Goal: Transaction & Acquisition: Purchase product/service

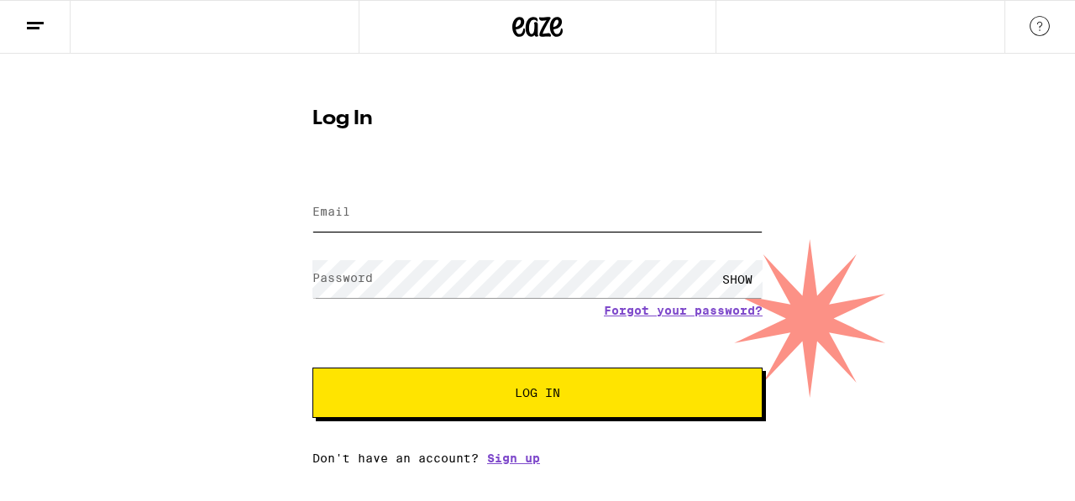
type input "[EMAIL_ADDRESS][DOMAIN_NAME]"
click at [498, 396] on span "Log In" at bounding box center [537, 393] width 314 height 12
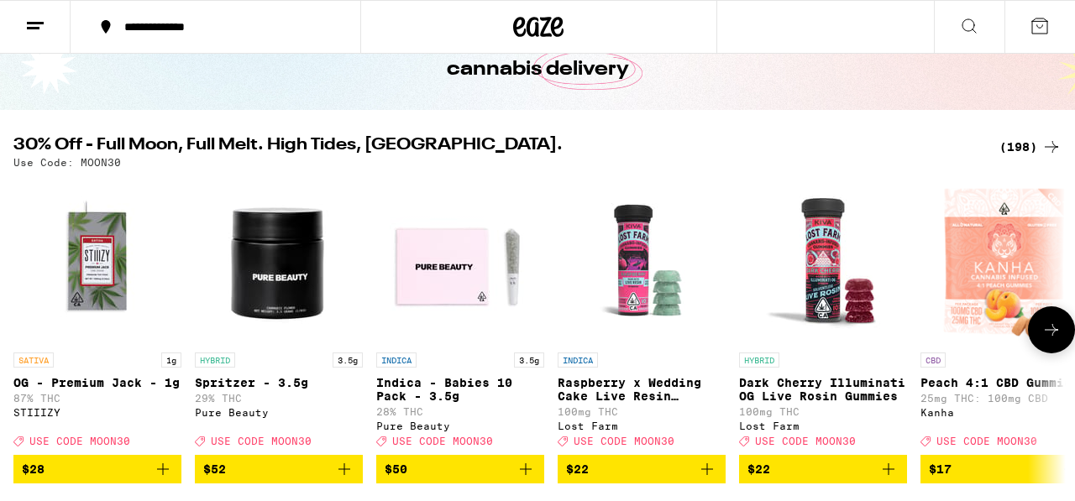
scroll to position [109, 0]
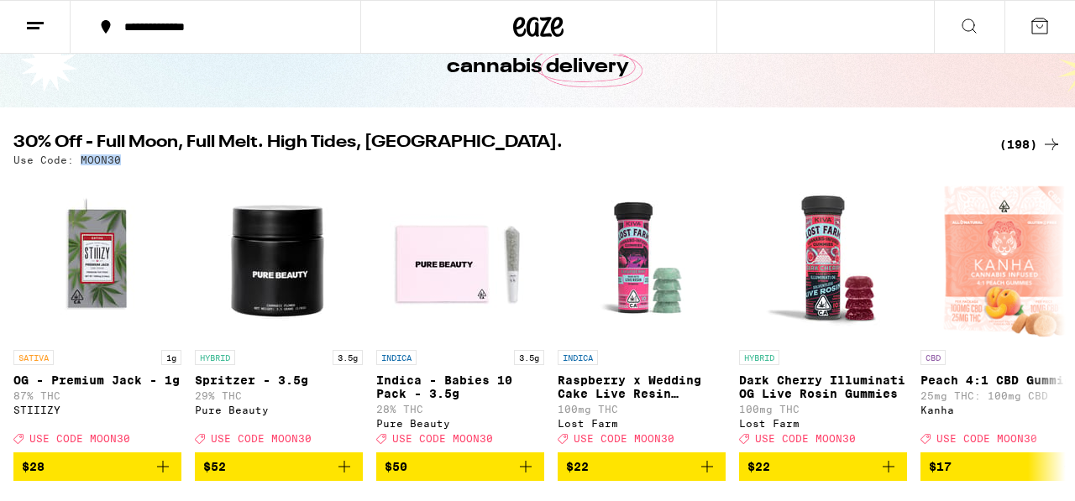
drag, startPoint x: 118, startPoint y: 160, endPoint x: 79, endPoint y: 160, distance: 39.5
click at [79, 160] on div "Use Code: MOON30" at bounding box center [537, 159] width 1048 height 11
copy p "MOON30"
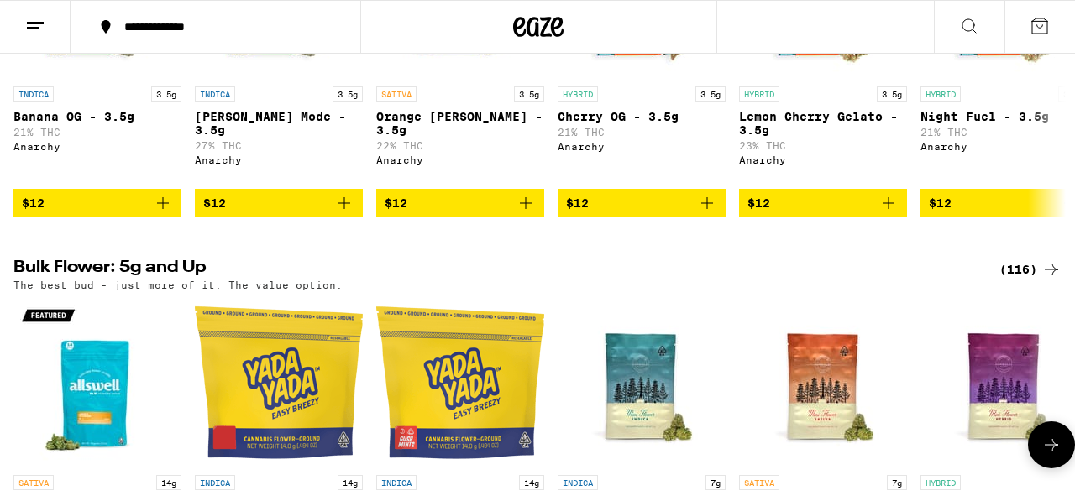
scroll to position [1935, 0]
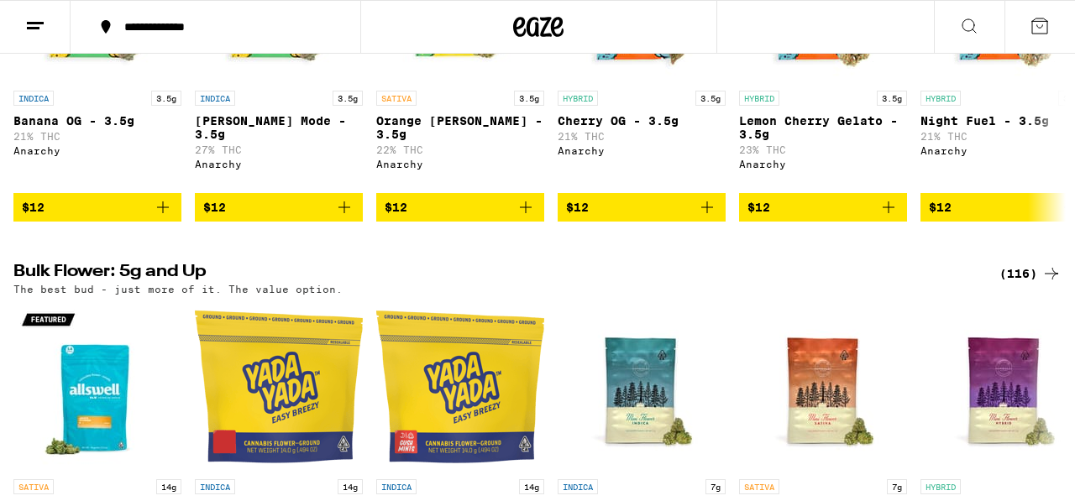
click at [1035, 284] on div "(116)" at bounding box center [1030, 274] width 62 height 20
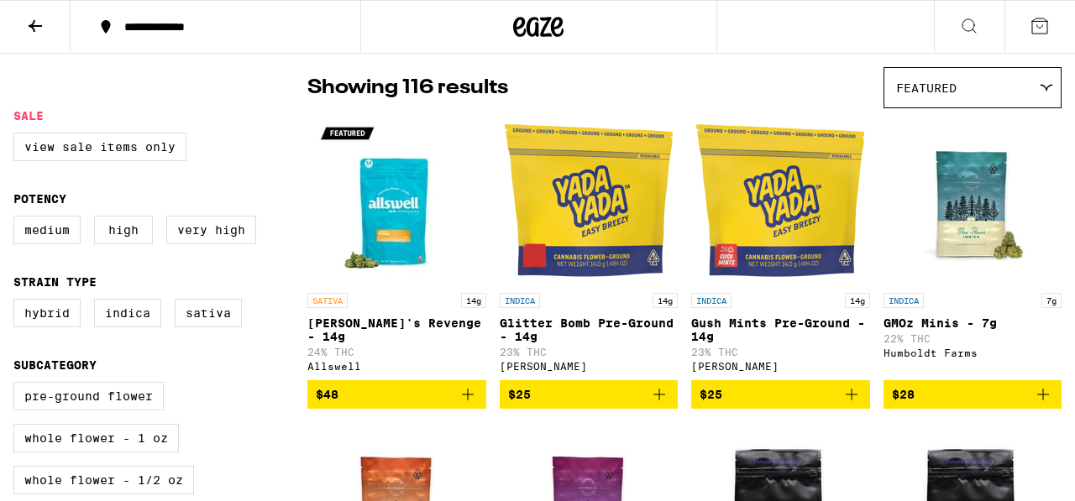
scroll to position [148, 0]
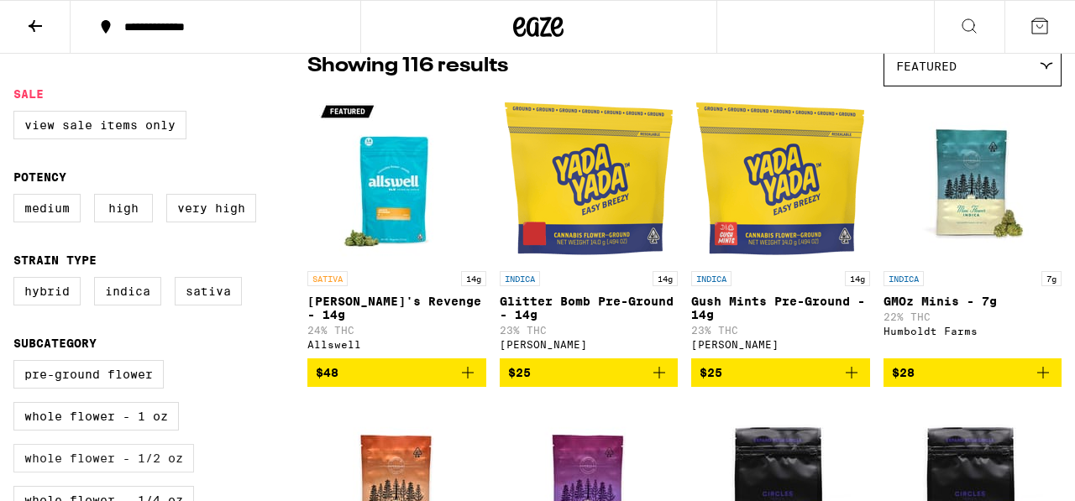
click at [165, 473] on label "Whole Flower - 1/2 oz" at bounding box center [103, 458] width 180 height 29
click at [18, 364] on input "Whole Flower - 1/2 oz" at bounding box center [17, 363] width 1 height 1
checkbox input "true"
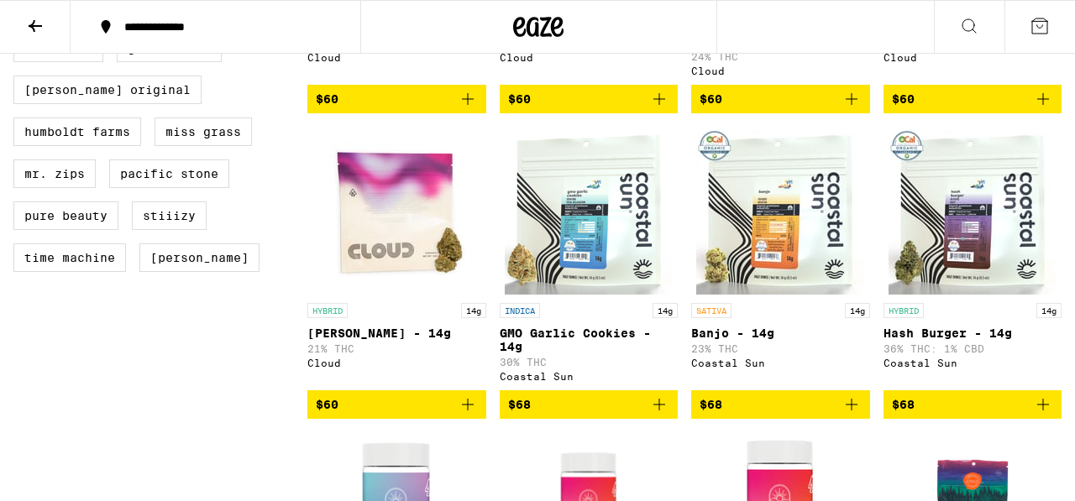
scroll to position [1020, 0]
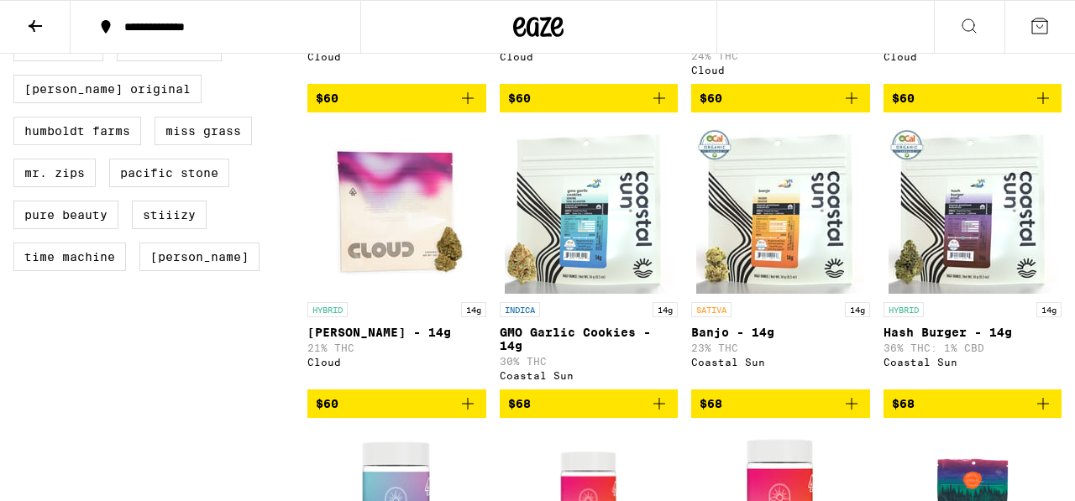
click at [1040, 414] on icon "Add to bag" at bounding box center [1043, 404] width 20 height 20
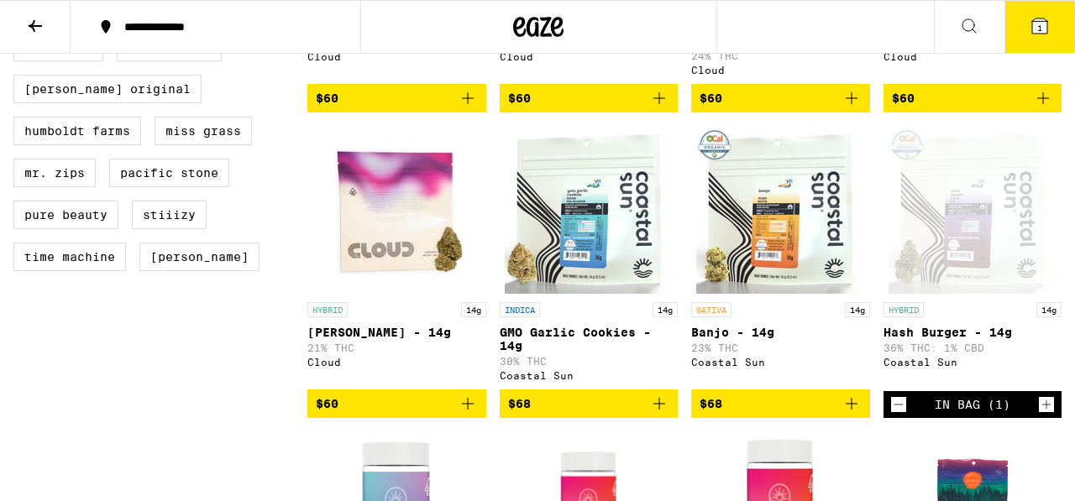
click at [38, 24] on icon at bounding box center [35, 26] width 20 height 20
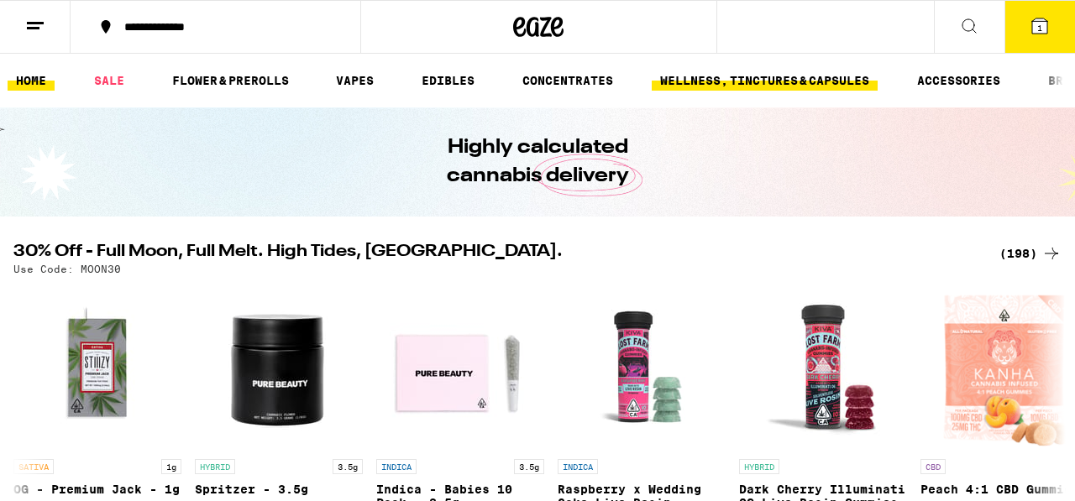
click at [788, 83] on link "WELLNESS, TINCTURES & CAPSULES" at bounding box center [764, 81] width 226 height 20
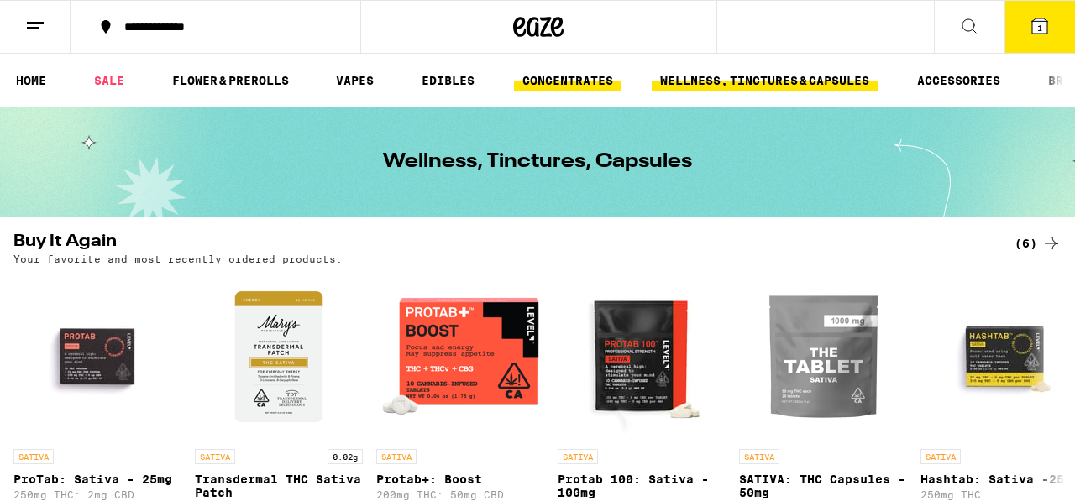
click at [596, 80] on link "CONCENTRATES" at bounding box center [567, 81] width 107 height 20
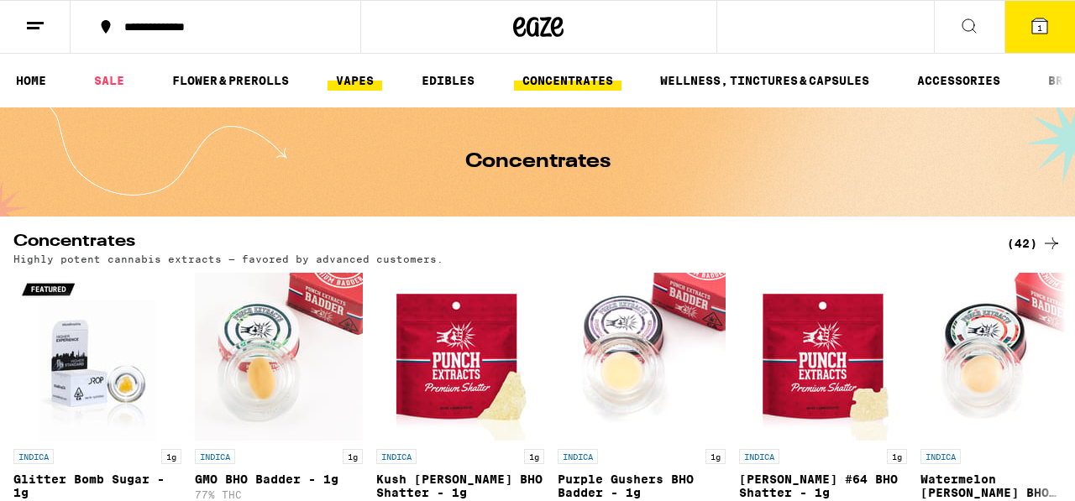
click at [339, 81] on link "VAPES" at bounding box center [354, 81] width 55 height 20
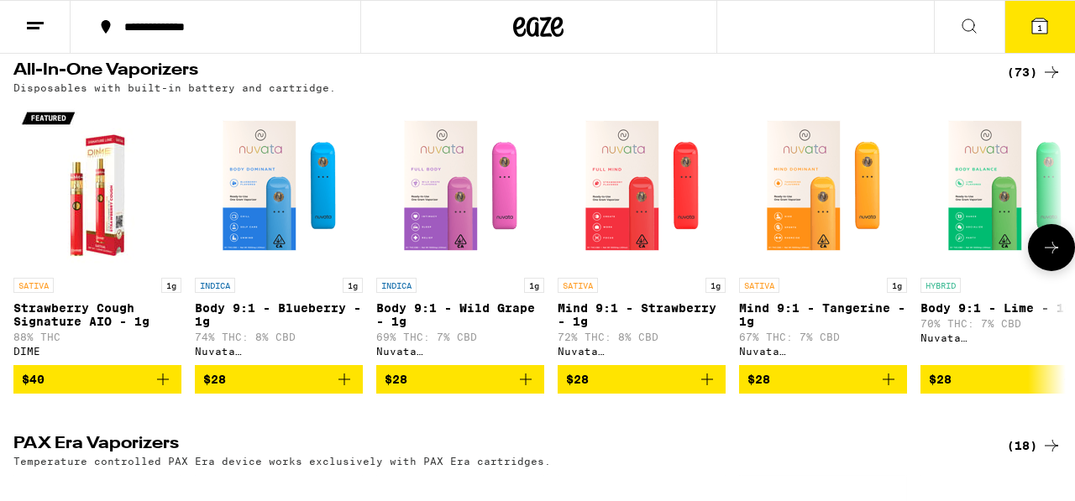
scroll to position [928, 0]
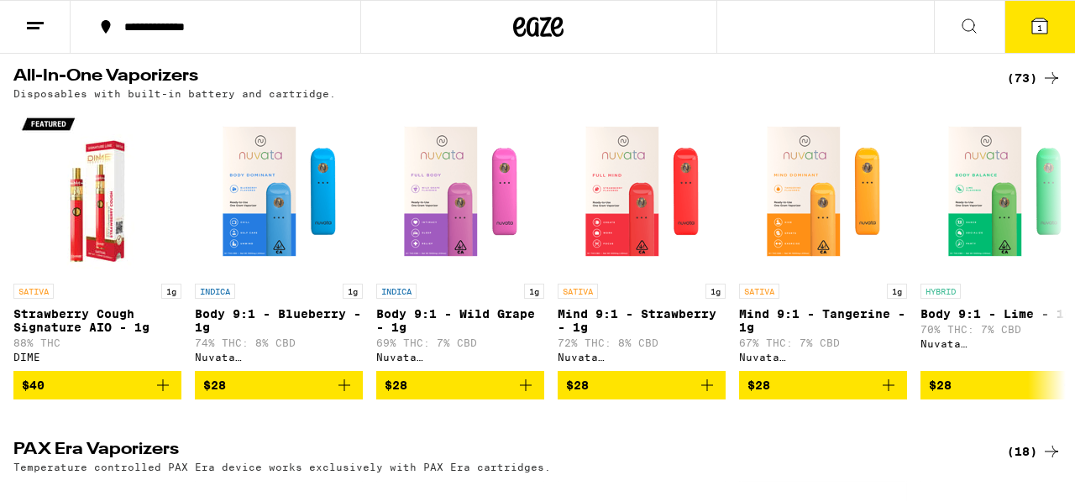
click at [1028, 82] on div "(73)" at bounding box center [1034, 78] width 55 height 20
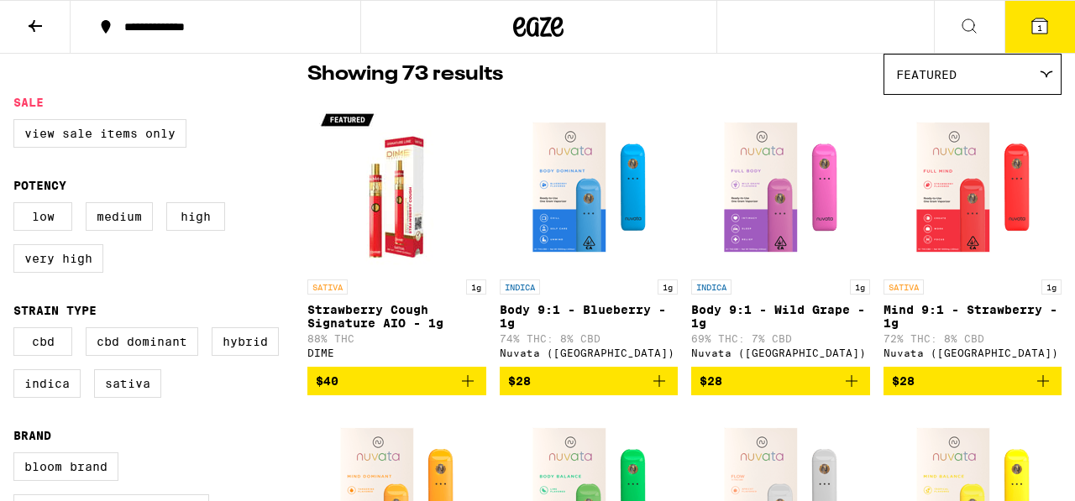
scroll to position [118, 0]
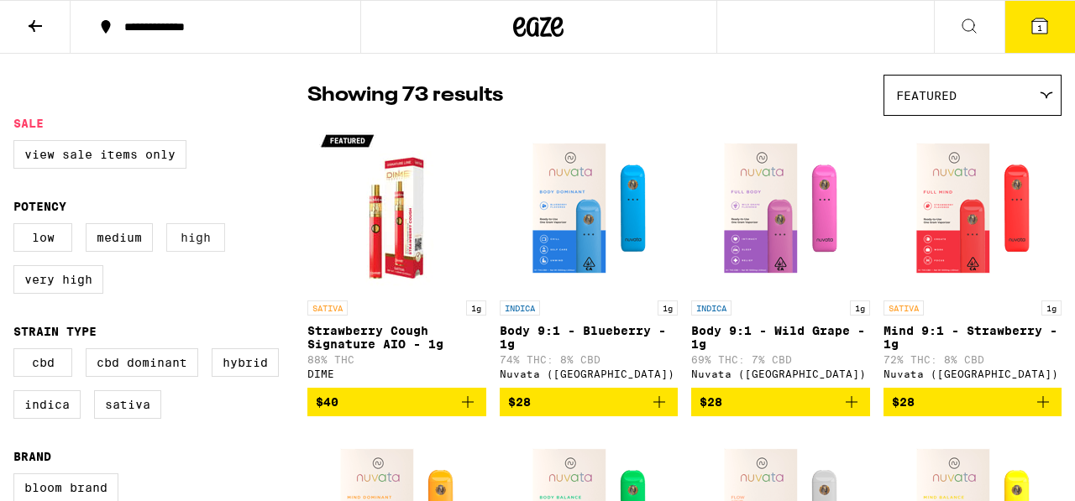
click at [203, 241] on label "High" at bounding box center [195, 237] width 59 height 29
click at [18, 227] on input "High" at bounding box center [17, 226] width 1 height 1
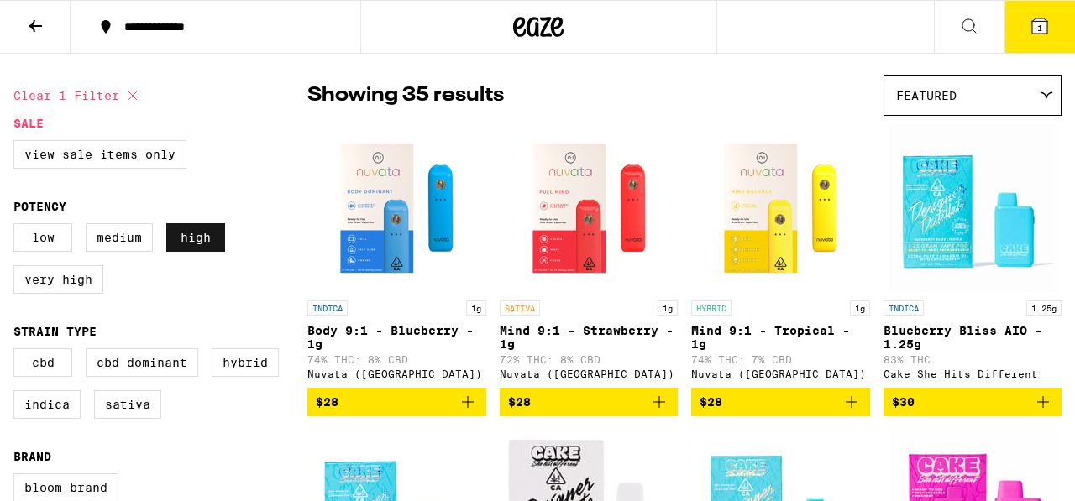
click at [203, 241] on label "High" at bounding box center [195, 237] width 59 height 29
click at [18, 227] on input "High" at bounding box center [17, 226] width 1 height 1
checkbox input "false"
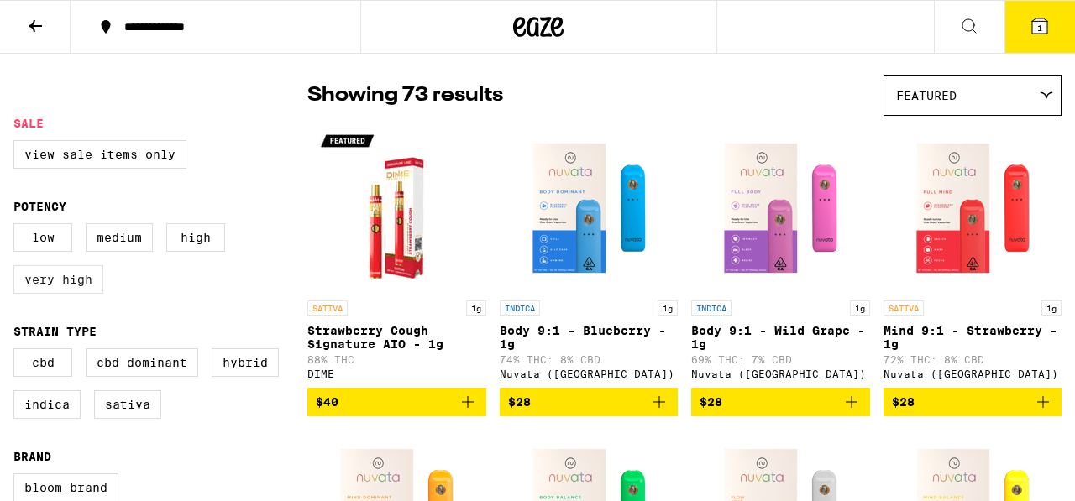
click at [54, 294] on label "Very High" at bounding box center [58, 279] width 90 height 29
click at [18, 227] on input "Very High" at bounding box center [17, 226] width 1 height 1
checkbox input "true"
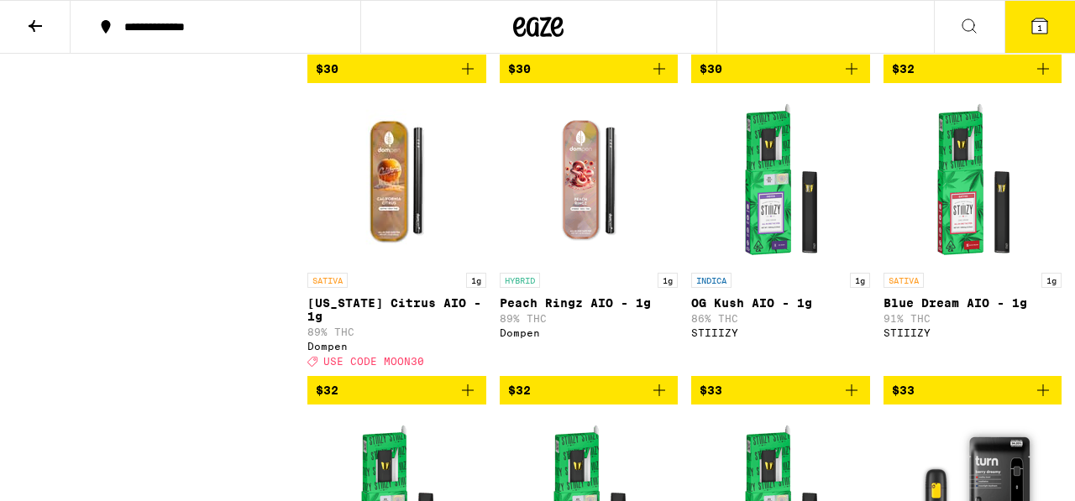
scroll to position [1374, 0]
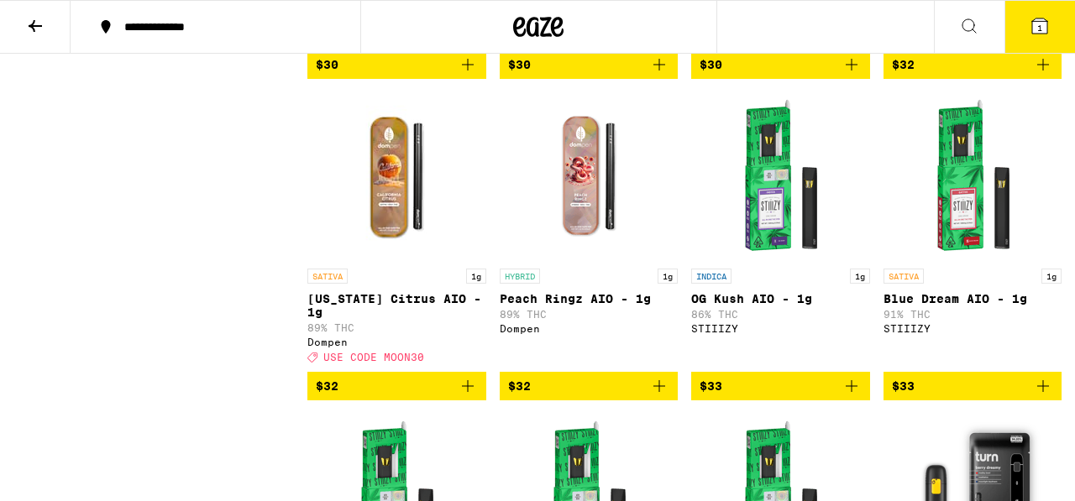
click at [390, 219] on img "Open page for California Citrus AIO - 1g from Dompen" at bounding box center [396, 176] width 168 height 168
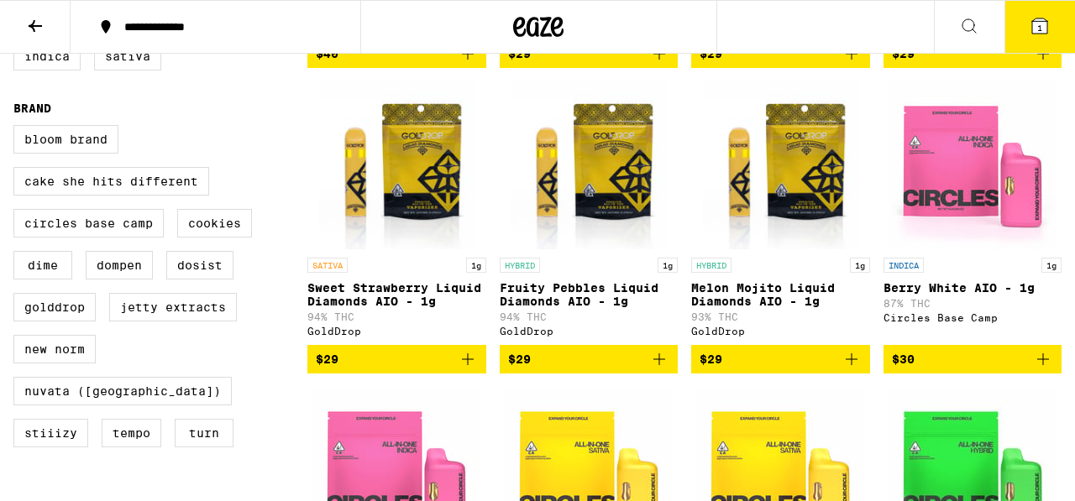
scroll to position [470, 0]
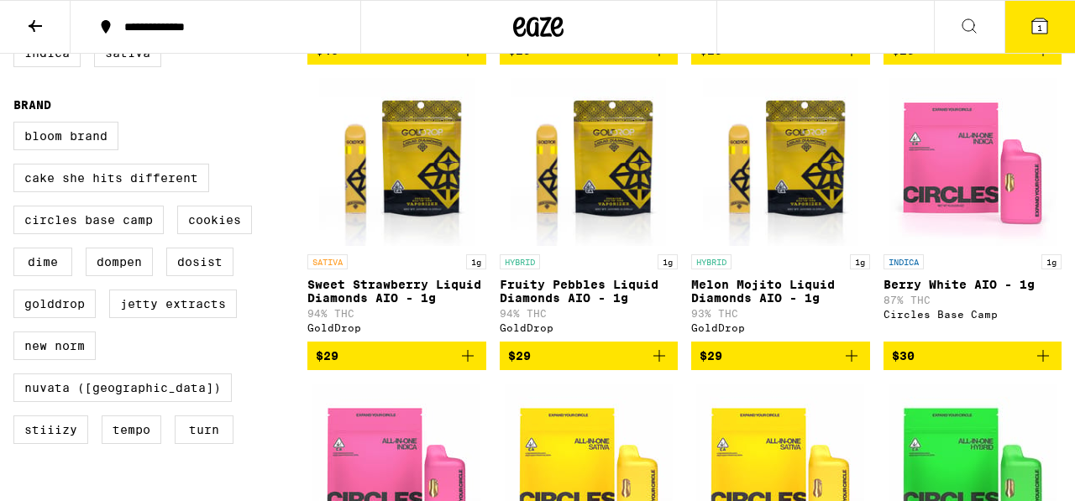
click at [579, 305] on p "Fruity Pebbles Liquid Diamonds AIO - 1g" at bounding box center [589, 291] width 179 height 27
click at [604, 191] on img "Open page for Fruity Pebbles Liquid Diamonds AIO - 1g from GoldDrop" at bounding box center [587, 162] width 155 height 168
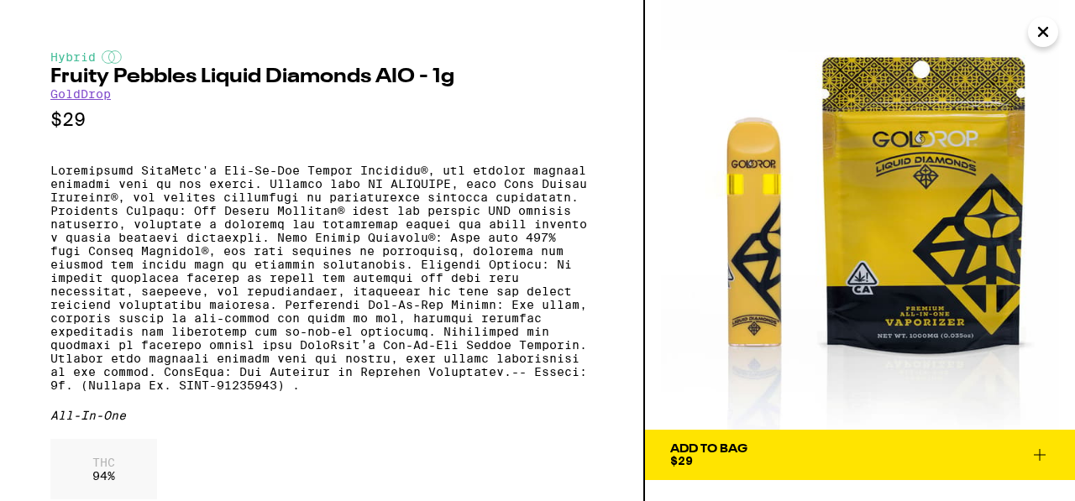
click at [1037, 450] on icon at bounding box center [1039, 455] width 20 height 20
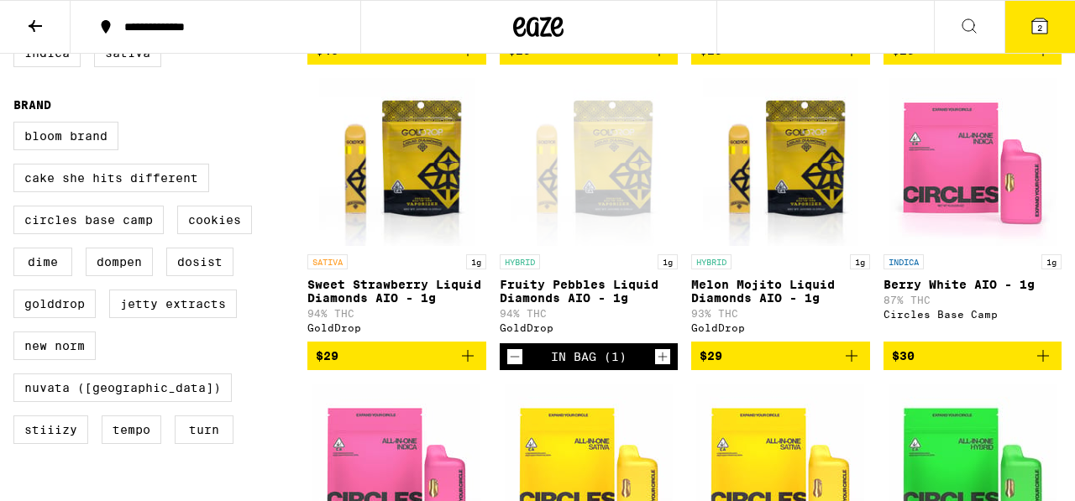
click at [1041, 19] on icon at bounding box center [1039, 25] width 15 height 15
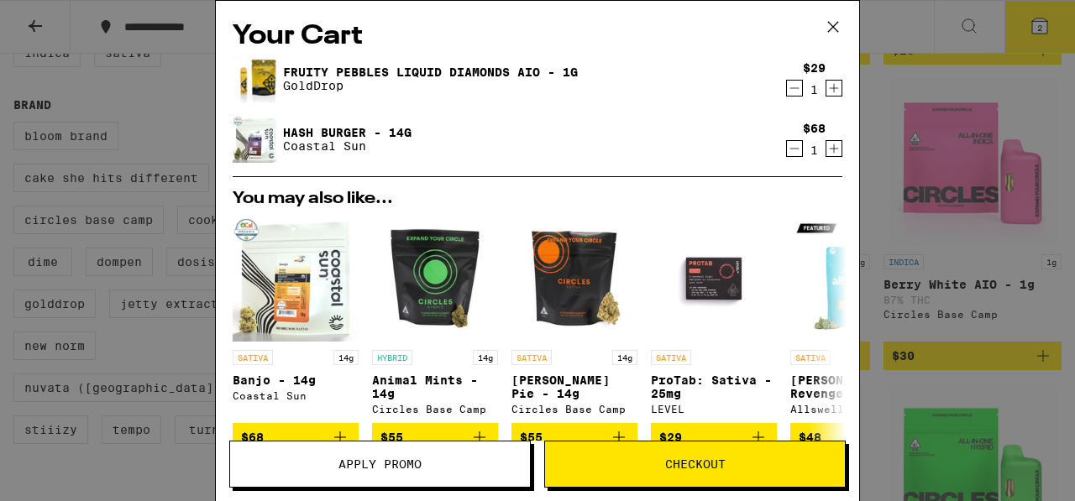
click at [412, 458] on span "Apply Promo" at bounding box center [379, 464] width 83 height 12
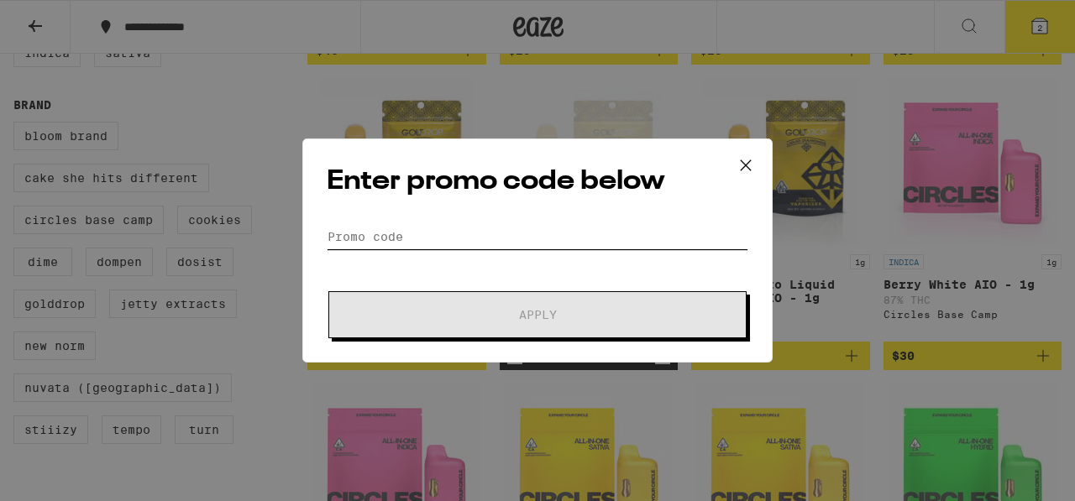
click at [348, 234] on input "Promo Code" at bounding box center [537, 236] width 421 height 25
paste input "MOON30"
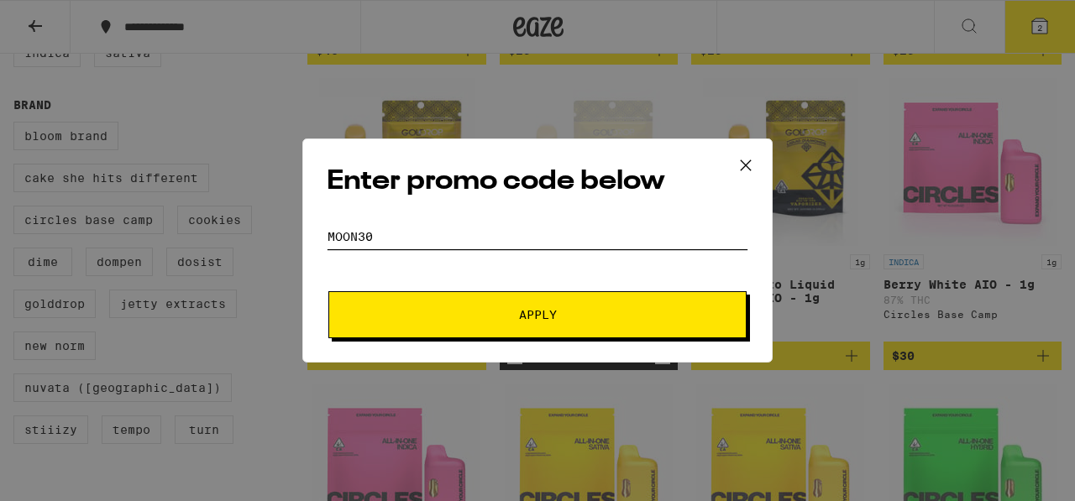
type input "MOON30"
click at [457, 326] on button "Apply" at bounding box center [537, 314] width 418 height 47
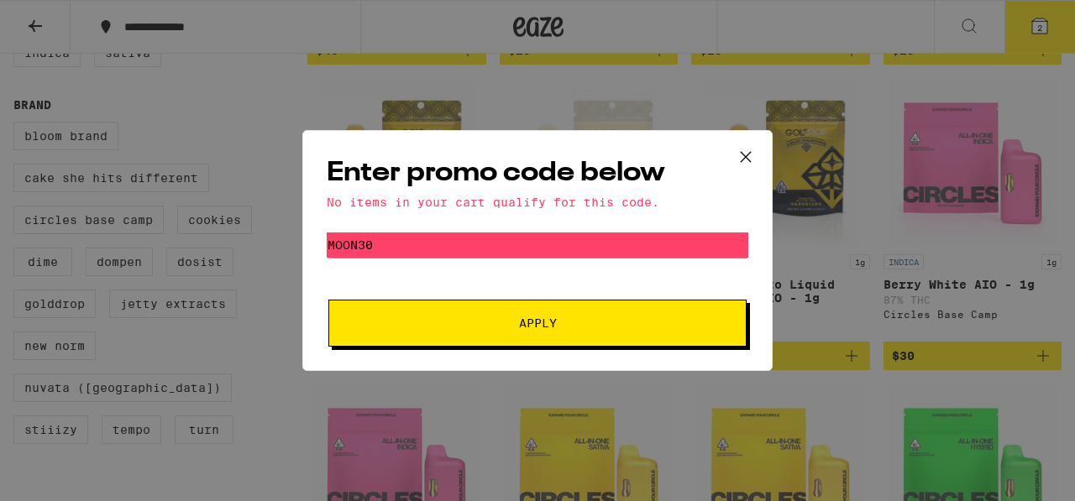
click at [751, 155] on icon at bounding box center [745, 156] width 25 height 25
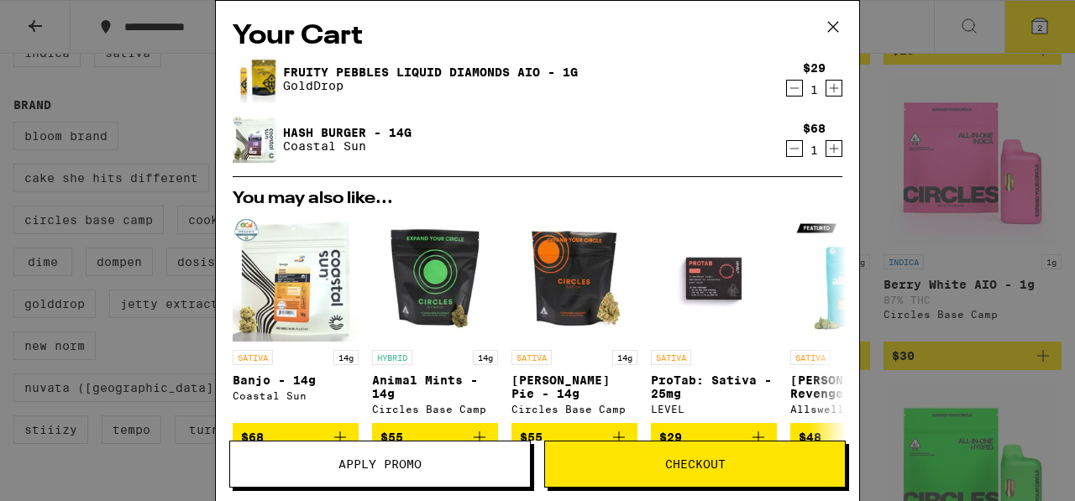
click at [709, 465] on span "Checkout" at bounding box center [695, 464] width 60 height 12
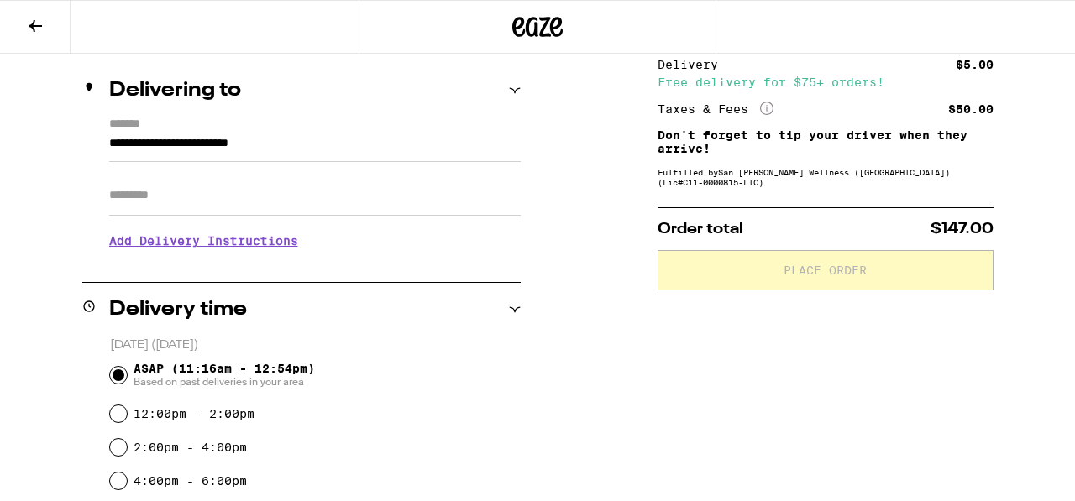
scroll to position [212, 0]
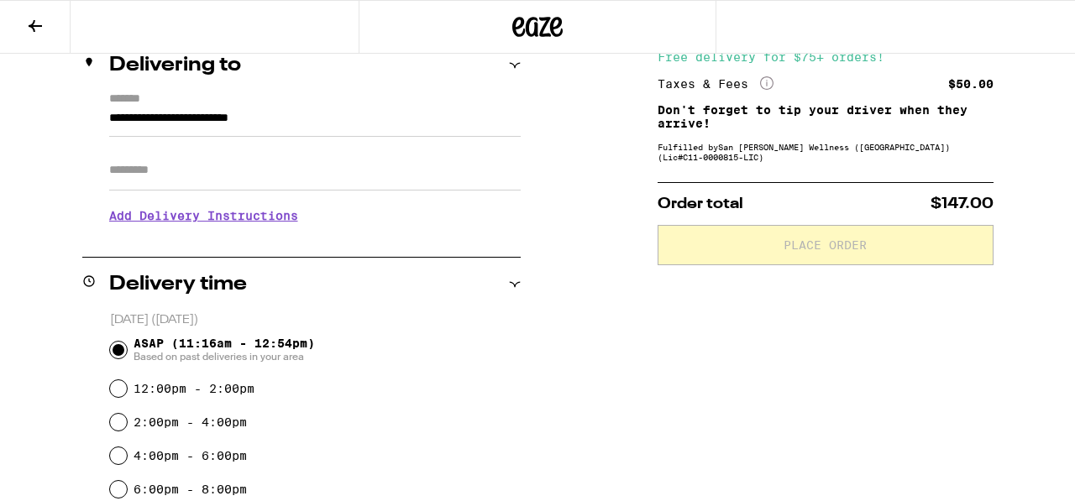
click at [255, 184] on input "Apt/Suite" at bounding box center [314, 170] width 411 height 40
type input "******"
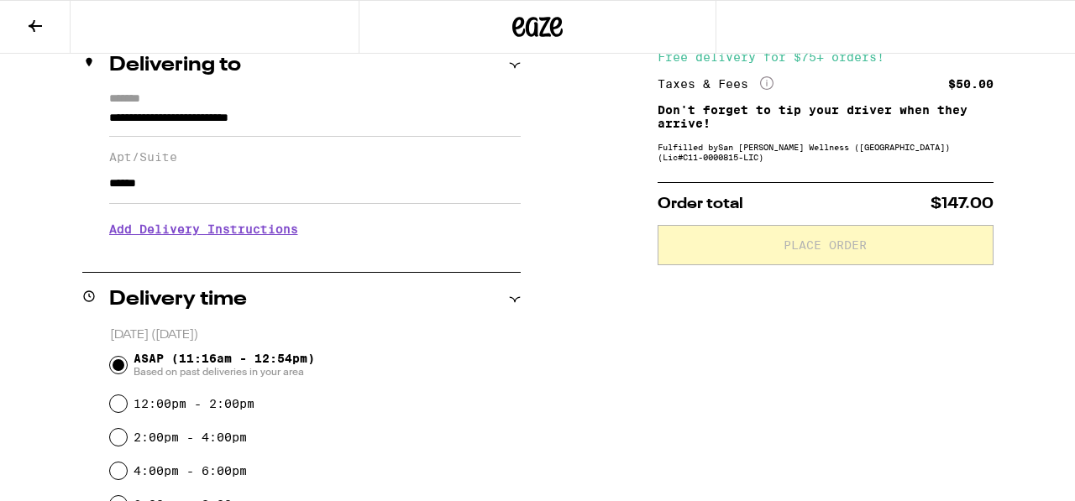
click at [192, 233] on h3 "Add Delivery Instructions" at bounding box center [314, 229] width 411 height 39
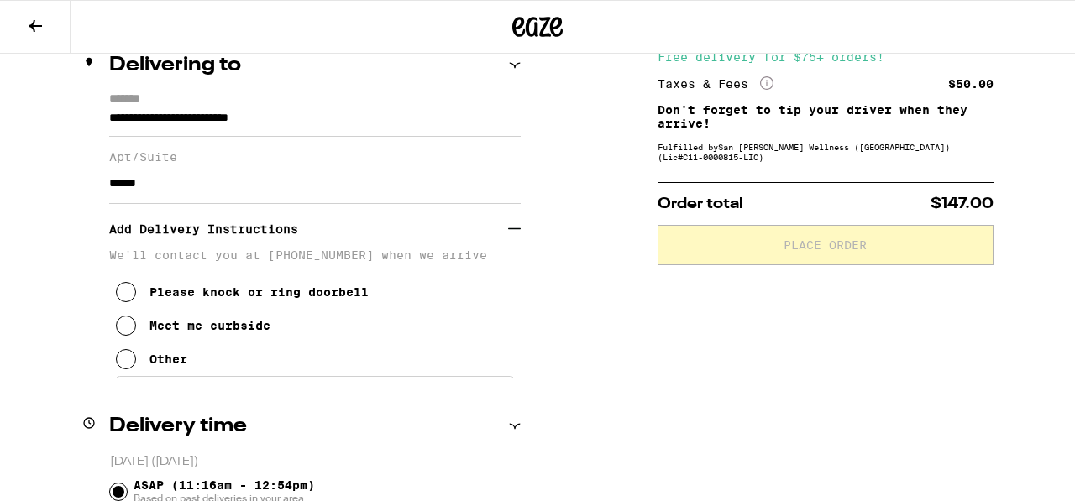
click at [236, 296] on div "Please knock or ring doorbell" at bounding box center [258, 291] width 219 height 13
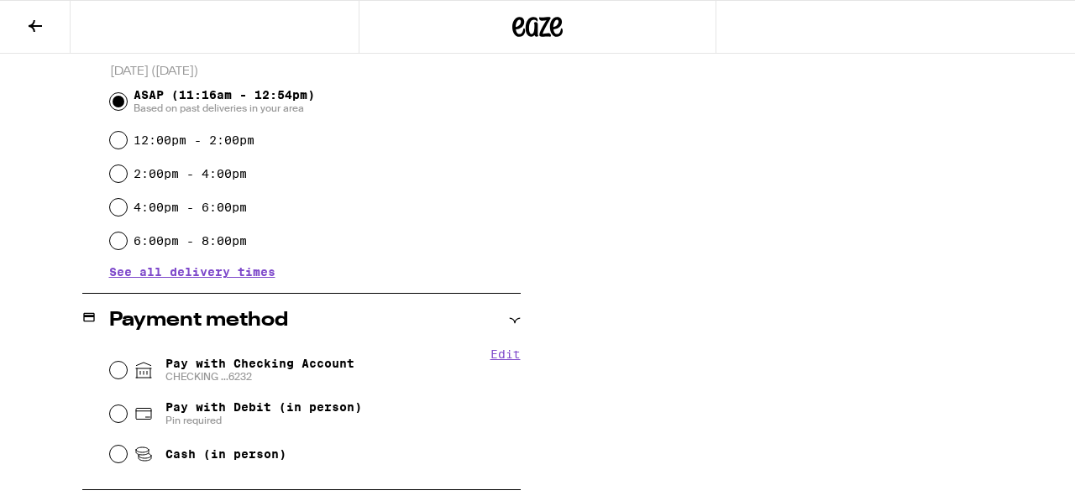
scroll to position [611, 0]
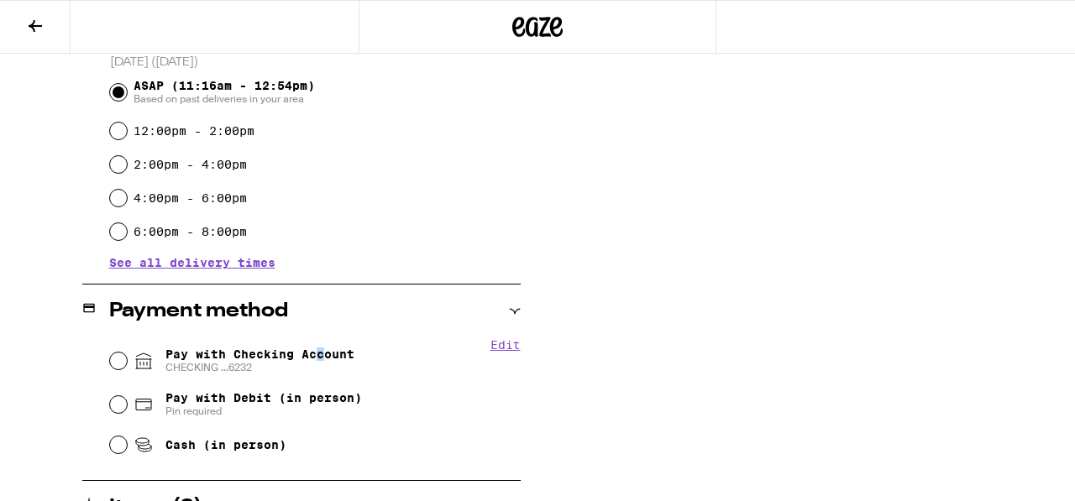
click at [321, 356] on span "Pay with Checking Account CHECKING ...6232" at bounding box center [259, 361] width 189 height 27
click at [110, 359] on input "Pay with Checking Account CHECKING ...6232" at bounding box center [118, 361] width 17 height 17
radio input "true"
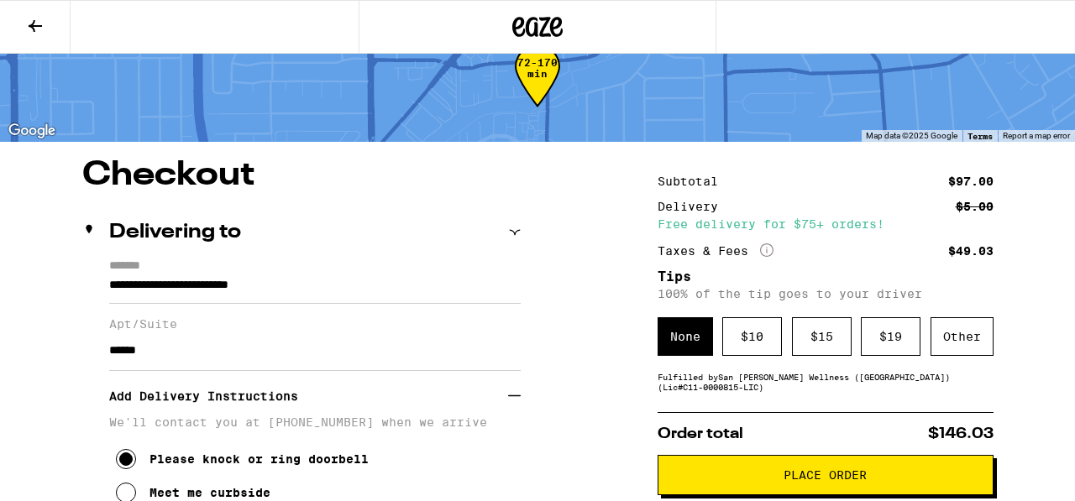
scroll to position [40, 0]
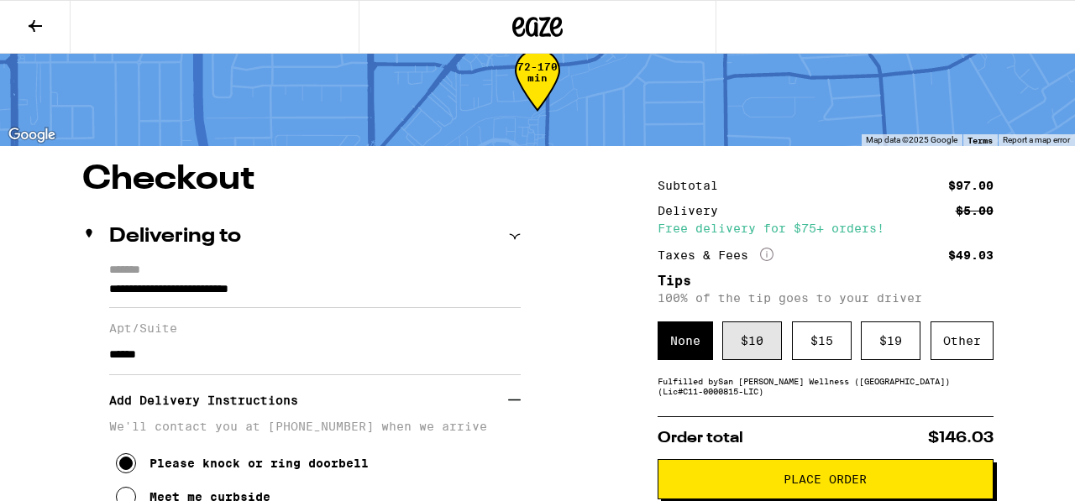
click at [762, 355] on div "$ 10" at bounding box center [752, 341] width 60 height 39
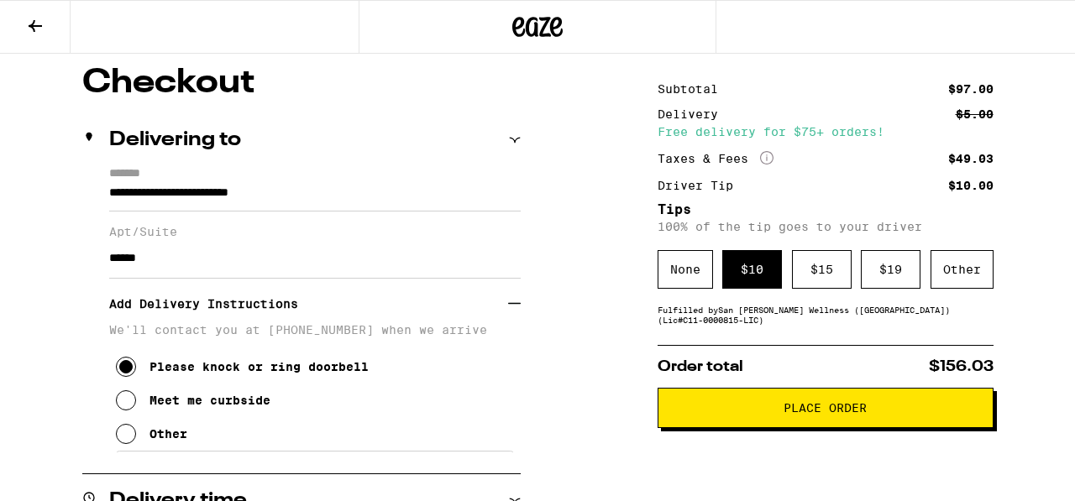
scroll to position [148, 0]
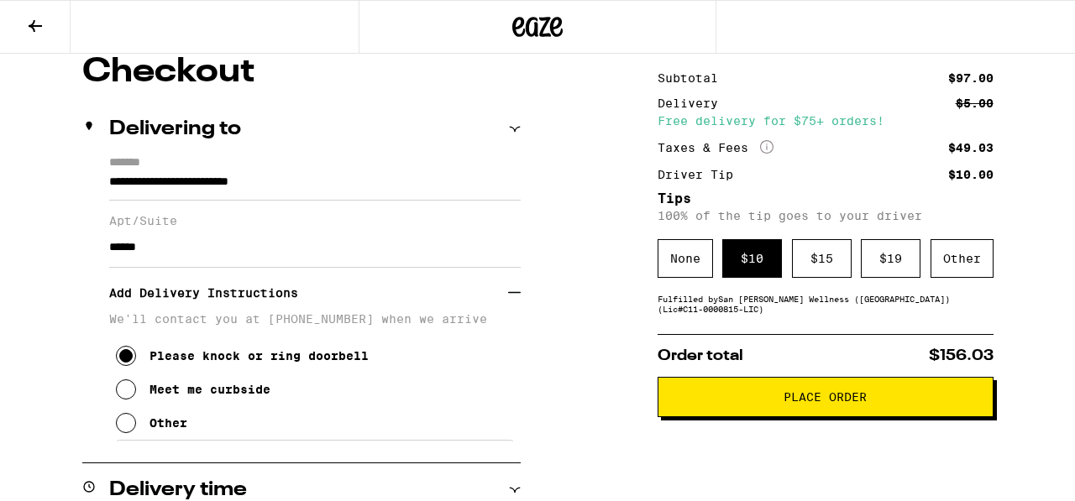
click at [852, 411] on button "Place Order" at bounding box center [825, 397] width 336 height 40
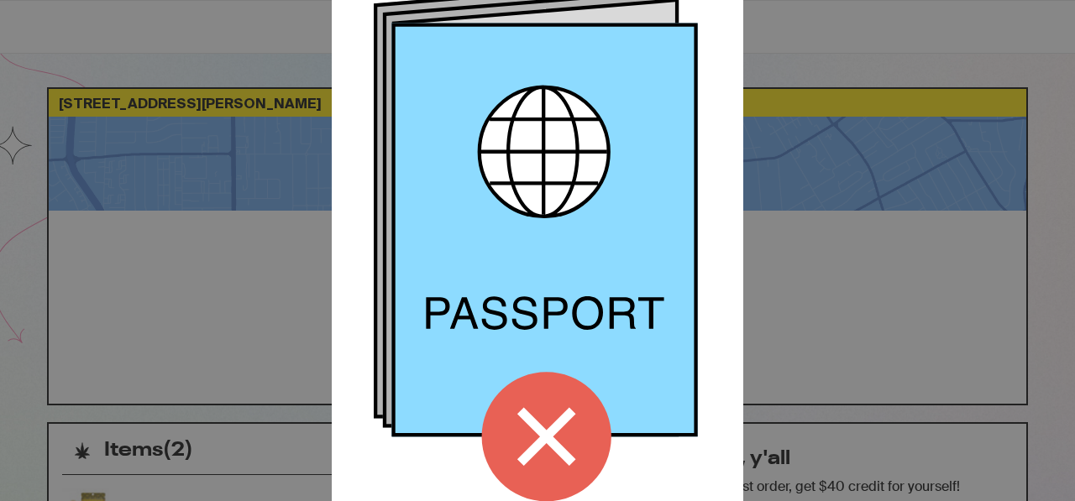
click at [538, 427] on icon at bounding box center [546, 437] width 59 height 59
click at [560, 442] on icon at bounding box center [546, 437] width 59 height 59
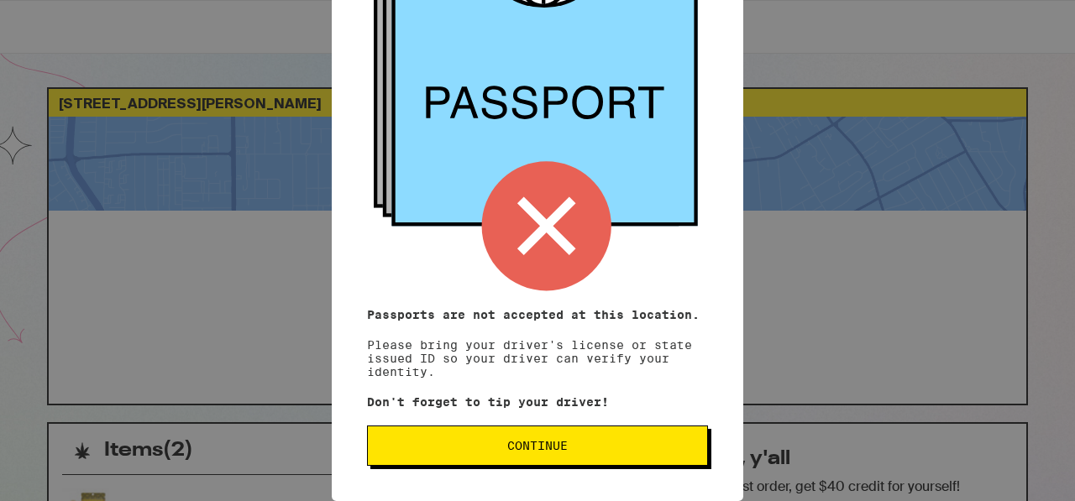
click at [548, 467] on div "Remember! Bring your ID Passports are not accepted at this location. Please bri…" at bounding box center [537, 40] width 411 height 922
click at [548, 447] on span "Continue" at bounding box center [537, 446] width 60 height 12
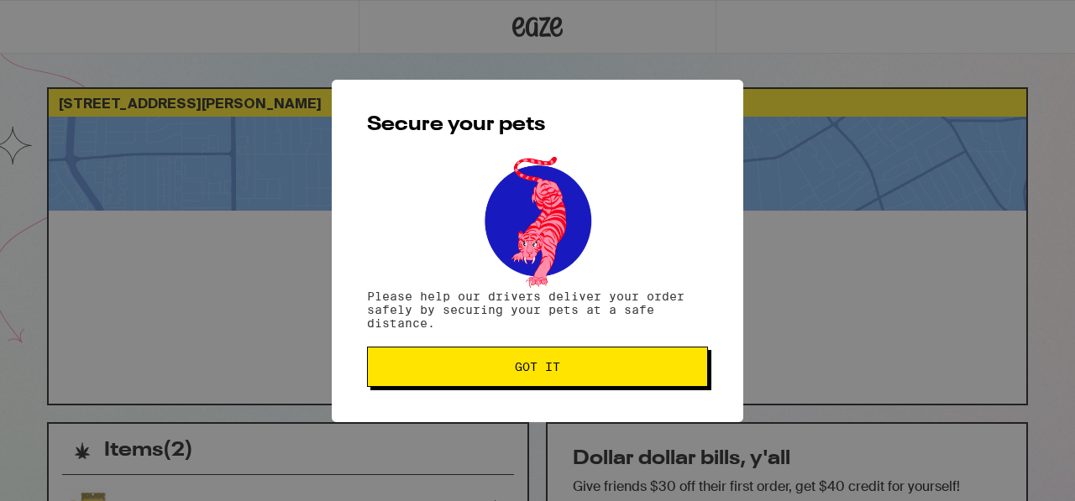
click at [532, 361] on button "Got it" at bounding box center [537, 367] width 341 height 40
